Goal: Task Accomplishment & Management: Use online tool/utility

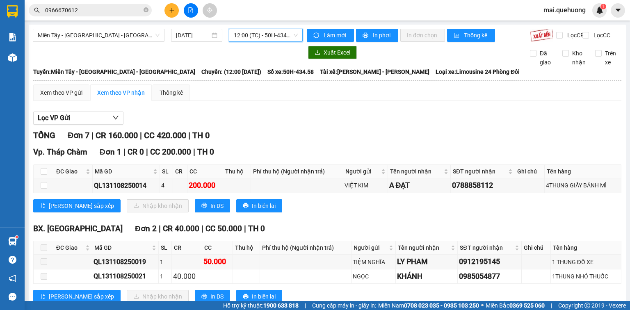
scroll to position [33, 0]
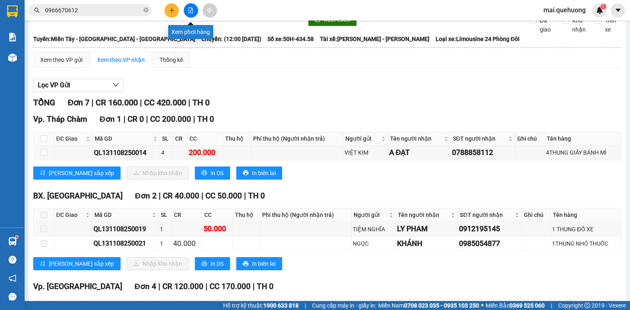
click at [191, 11] on icon "file-add" at bounding box center [191, 10] width 6 height 6
click at [190, 9] on icon "file-add" at bounding box center [191, 10] width 6 height 6
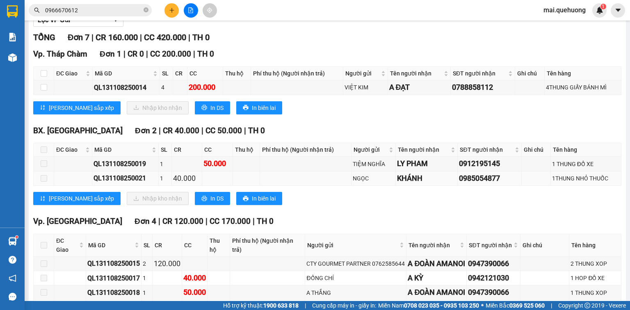
scroll to position [98, 0]
click at [44, 153] on span at bounding box center [44, 149] width 7 height 7
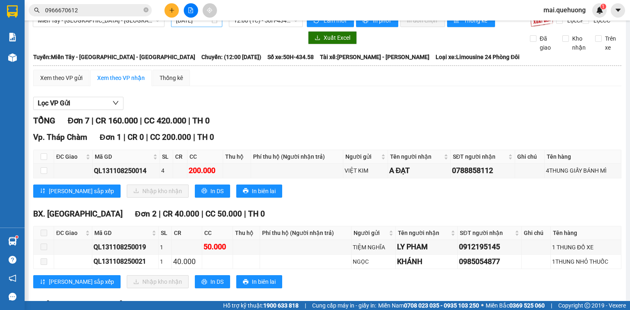
scroll to position [0, 0]
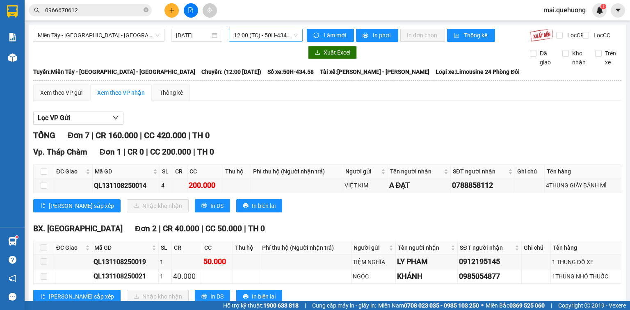
click at [238, 34] on span "12:00 (TC) - 50H-434.58" at bounding box center [266, 35] width 64 height 12
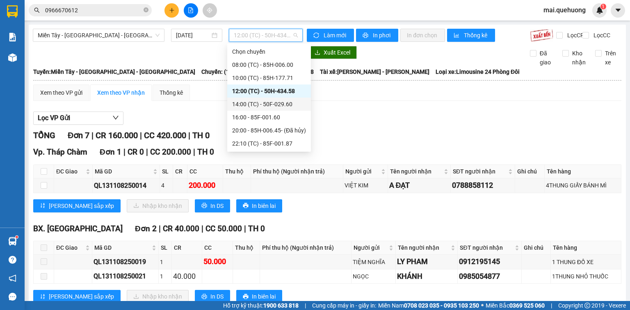
click at [279, 103] on div "14:00 (TC) - 50F-029.60" at bounding box center [269, 104] width 74 height 9
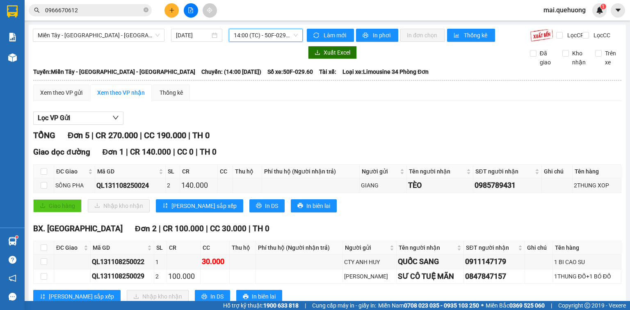
scroll to position [66, 0]
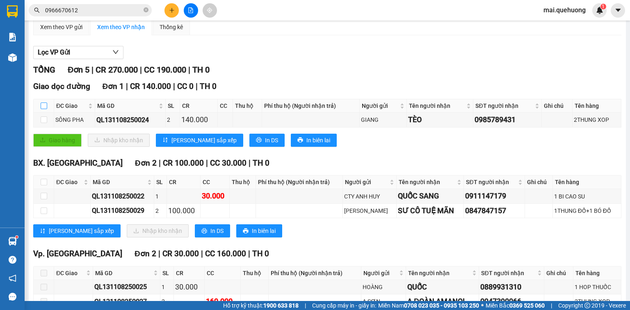
click at [41, 109] on input "checkbox" at bounding box center [44, 105] width 7 height 7
checkbox input "true"
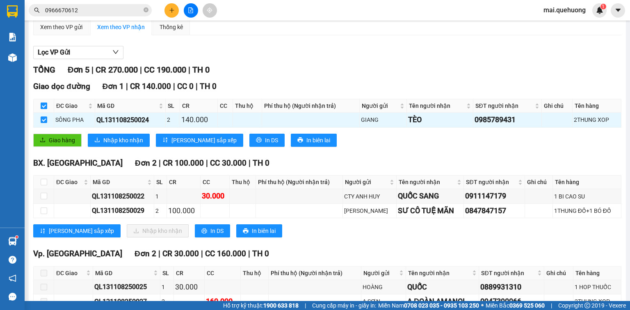
checkbox input "true"
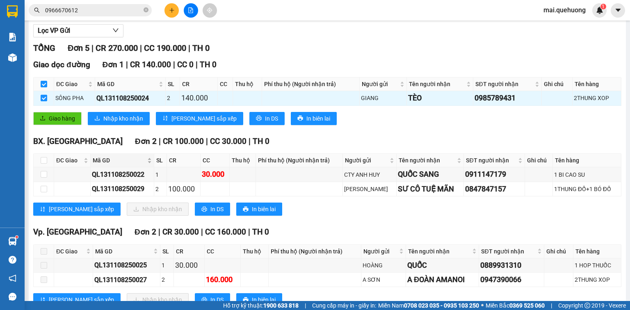
scroll to position [121, 0]
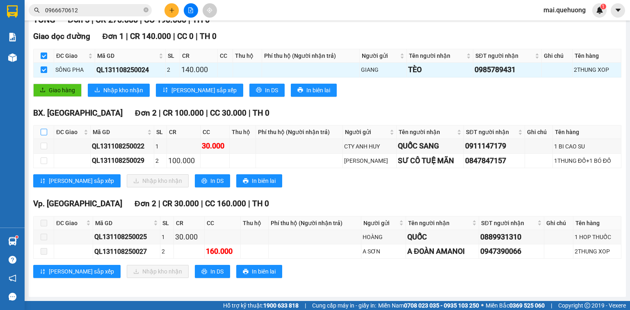
click at [44, 134] on input "checkbox" at bounding box center [44, 132] width 7 height 7
checkbox input "true"
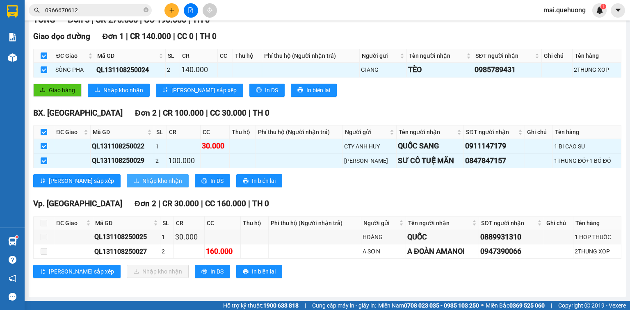
click at [142, 182] on span "Nhập kho nhận" at bounding box center [162, 180] width 40 height 9
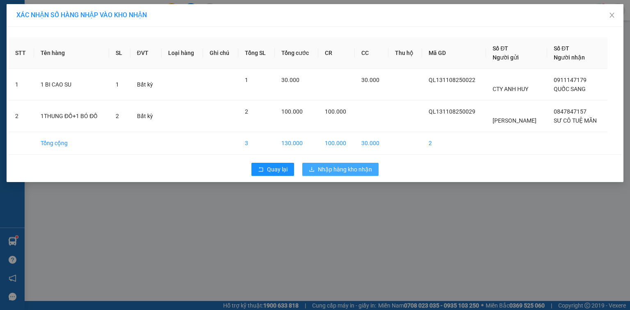
click at [335, 170] on span "Nhập hàng kho nhận" at bounding box center [345, 169] width 54 height 9
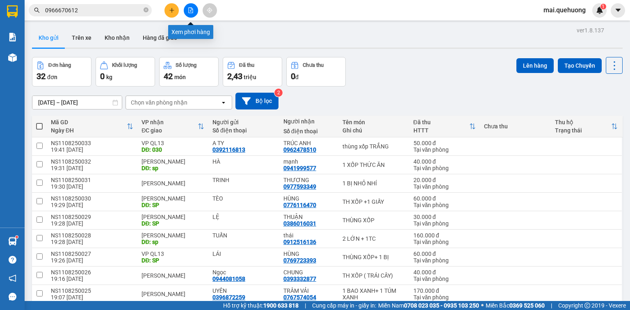
drag, startPoint x: 193, startPoint y: 11, endPoint x: 183, endPoint y: 9, distance: 10.4
click at [190, 10] on icon "file-add" at bounding box center [191, 10] width 6 height 6
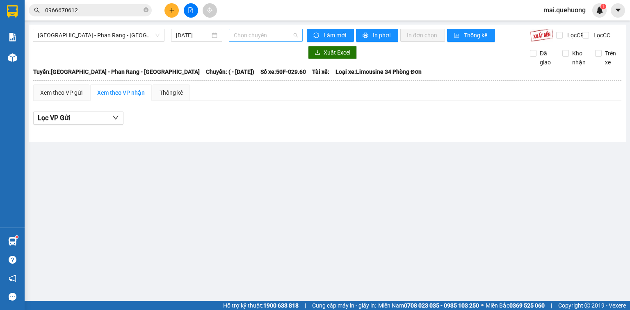
click at [250, 36] on span "Chọn chuyến" at bounding box center [266, 35] width 64 height 12
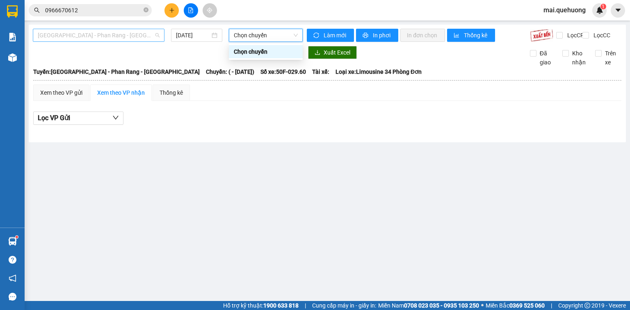
click at [95, 35] on span "[GEOGRAPHIC_DATA] - Phan Rang - [GEOGRAPHIC_DATA]" at bounding box center [99, 35] width 122 height 12
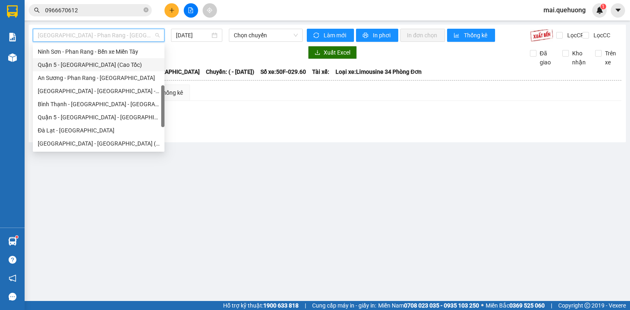
scroll to position [223, 0]
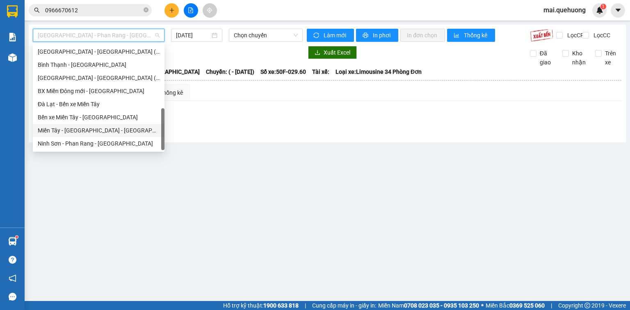
click at [101, 129] on div "Miền Tây - [GEOGRAPHIC_DATA] - [GEOGRAPHIC_DATA]" at bounding box center [99, 130] width 122 height 9
type input "[DATE]"
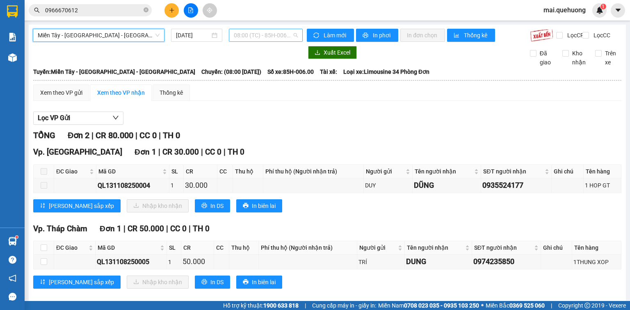
click at [256, 34] on span "08:00 (TC) - 85H-006.00" at bounding box center [266, 35] width 64 height 12
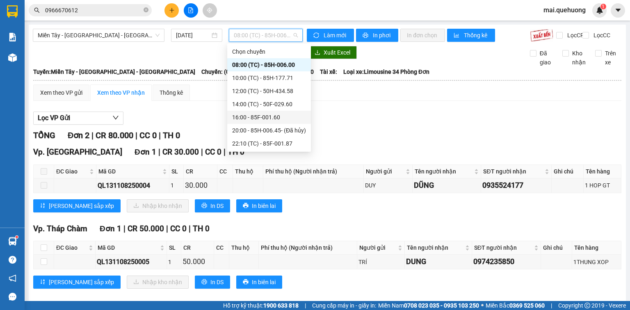
click at [274, 119] on div "16:00 - 85F-001.60" at bounding box center [269, 117] width 74 height 9
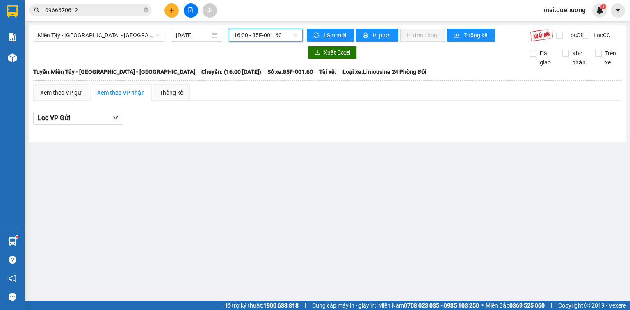
click at [264, 32] on span "16:00 - 85F-001.60" at bounding box center [266, 35] width 64 height 12
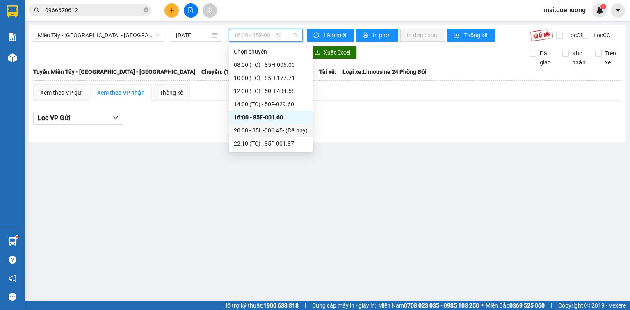
click at [276, 131] on div "20:00 - 85H-006.45 - (Đã hủy)" at bounding box center [271, 130] width 74 height 9
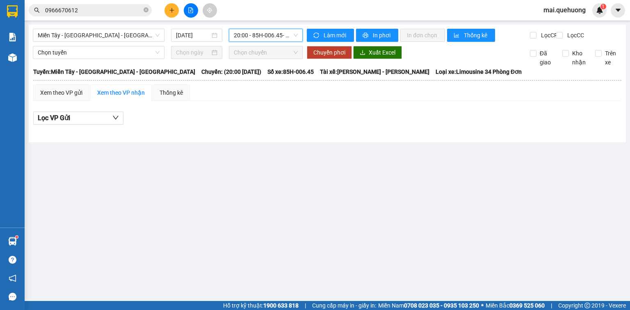
click at [288, 35] on span "20:00 - 85H-006.45 - (Đã hủy)" at bounding box center [266, 35] width 64 height 12
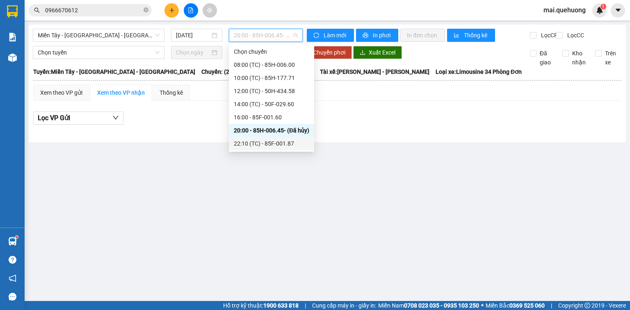
click at [275, 144] on div "22:10 (TC) - 85F-001.87" at bounding box center [271, 143] width 75 height 9
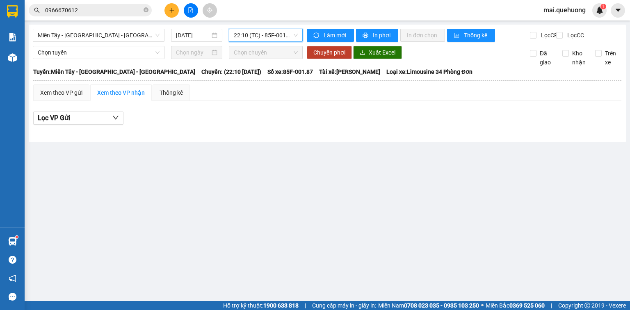
click at [280, 35] on span "22:10 (TC) - 85F-001.87" at bounding box center [266, 35] width 64 height 12
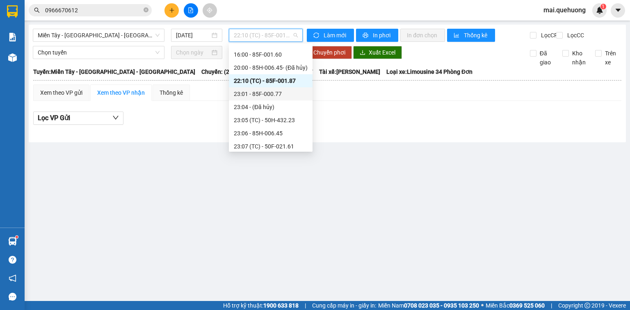
scroll to position [66, 0]
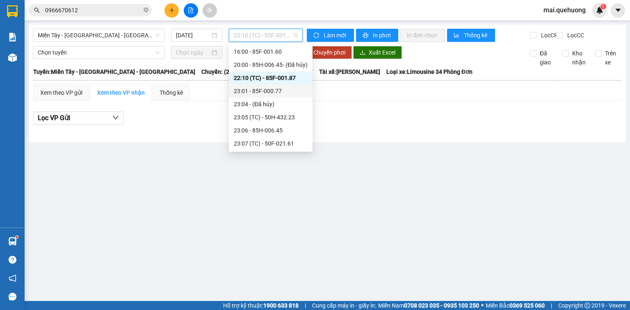
click at [276, 93] on div "23:01 - 85F-000.77" at bounding box center [271, 91] width 74 height 9
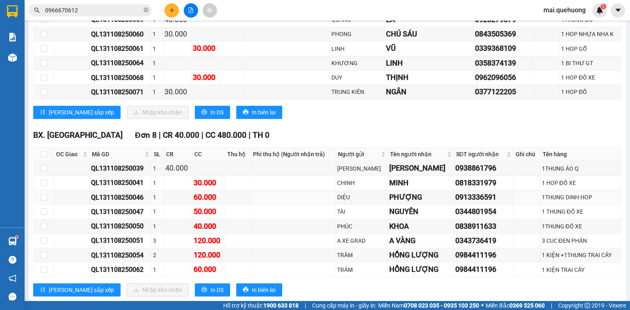
scroll to position [513, 0]
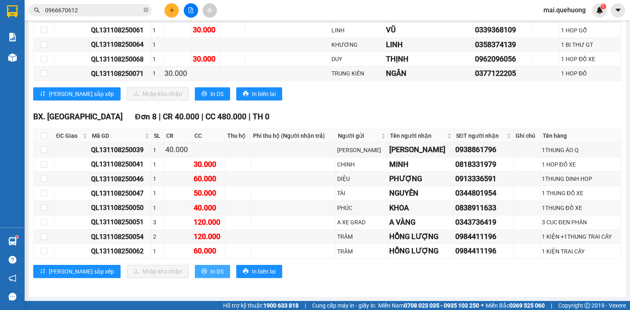
click at [195, 275] on button "In DS" at bounding box center [212, 271] width 35 height 13
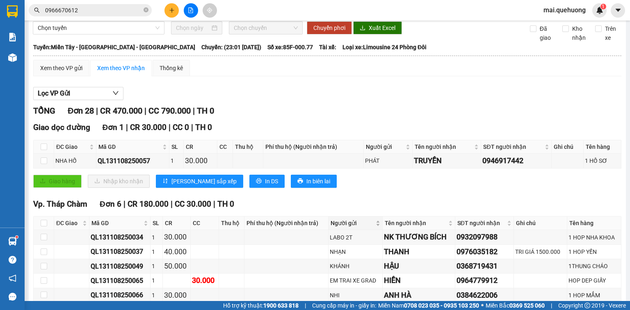
scroll to position [0, 0]
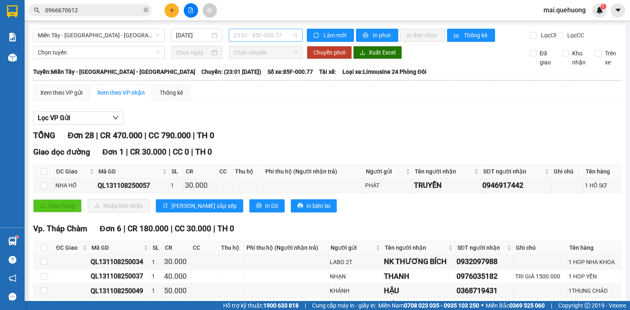
click at [285, 36] on span "23:01 - 85F-000.77" at bounding box center [266, 35] width 64 height 12
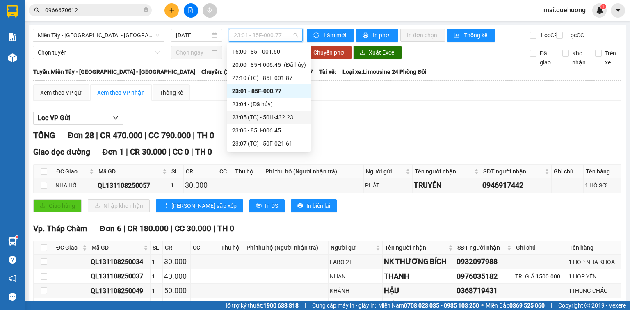
click at [272, 120] on div "23:05 (TC) - 50H-432.23" at bounding box center [269, 117] width 74 height 9
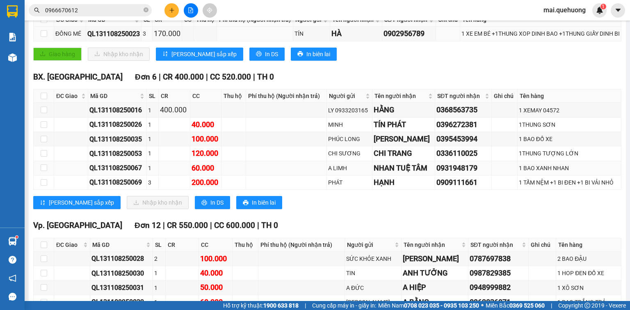
scroll to position [164, 0]
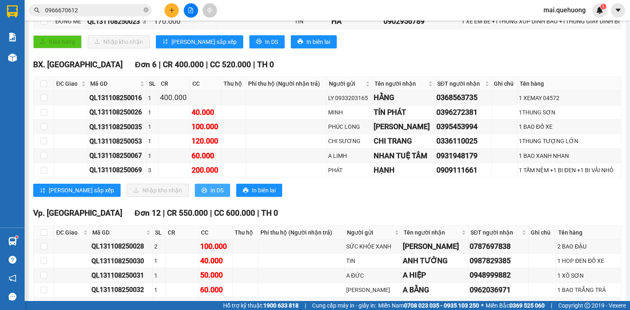
click at [195, 197] on button "In DS" at bounding box center [212, 190] width 35 height 13
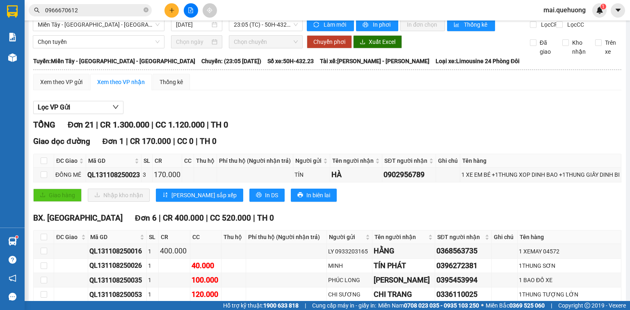
scroll to position [0, 0]
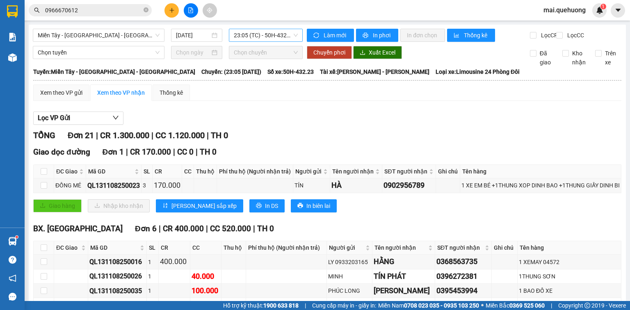
click at [277, 35] on span "23:05 (TC) - 50H-432.23" at bounding box center [266, 35] width 64 height 12
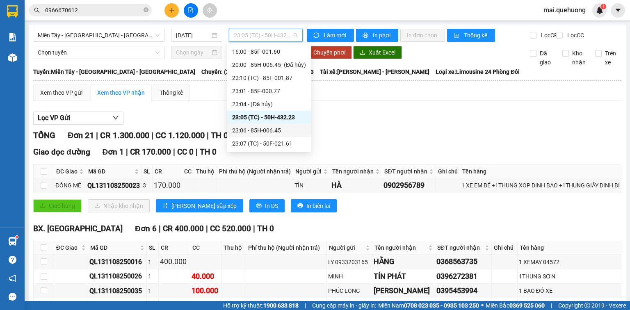
click at [278, 124] on div "23:06 - 85H-006.45" at bounding box center [269, 130] width 84 height 13
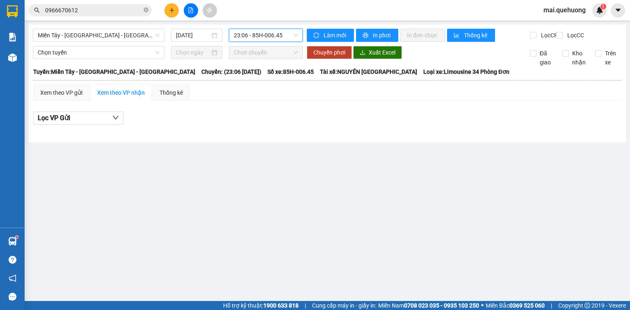
click at [275, 30] on span "23:06 - 85H-006.45" at bounding box center [266, 35] width 64 height 12
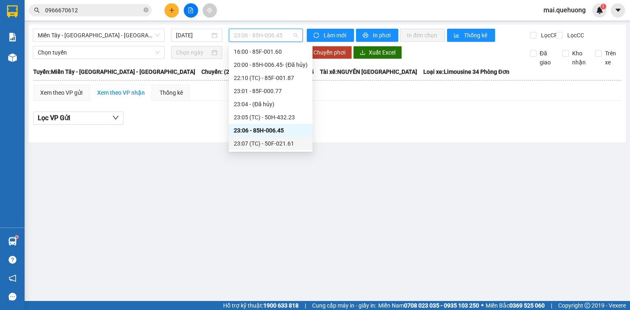
click at [294, 145] on div "23:07 (TC) - 50F-021.61" at bounding box center [271, 143] width 74 height 9
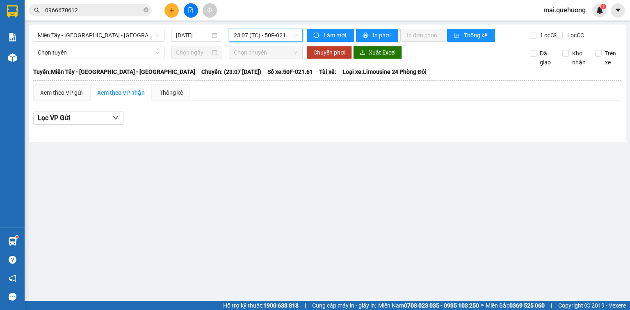
click at [273, 38] on span "23:07 (TC) - 50F-021.61" at bounding box center [266, 35] width 64 height 12
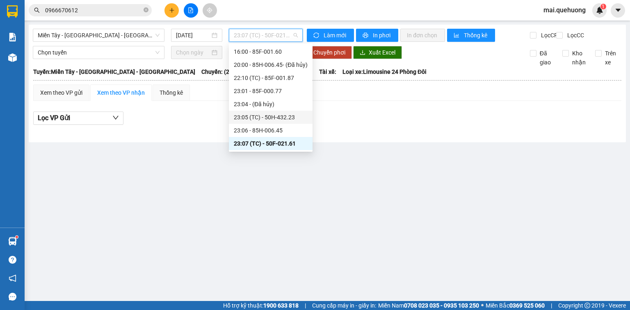
scroll to position [92, 0]
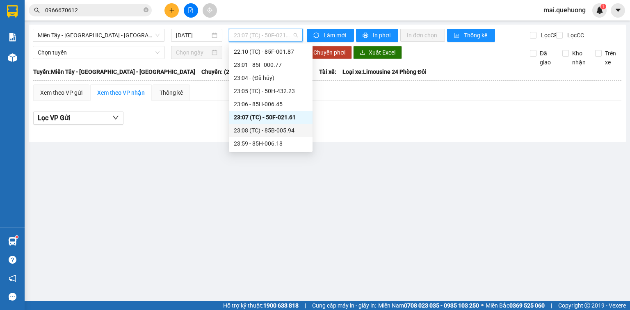
click at [283, 126] on div "23:08 (TC) - 85B-005.94" at bounding box center [271, 130] width 74 height 9
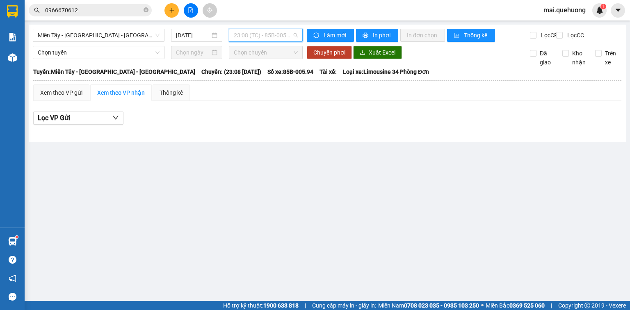
click at [274, 35] on span "23:08 (TC) - 85B-005.94" at bounding box center [266, 35] width 64 height 12
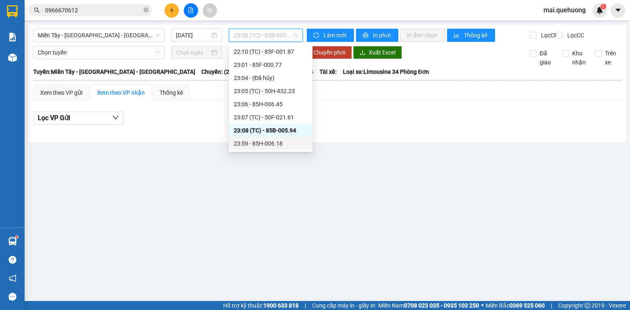
click at [273, 142] on div "23:59 - 85H-006.18" at bounding box center [271, 143] width 74 height 9
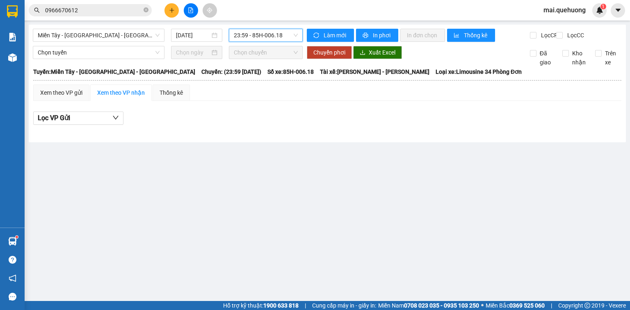
click at [288, 38] on span "23:59 - 85H-006.18" at bounding box center [266, 35] width 64 height 12
